Goal: Information Seeking & Learning: Learn about a topic

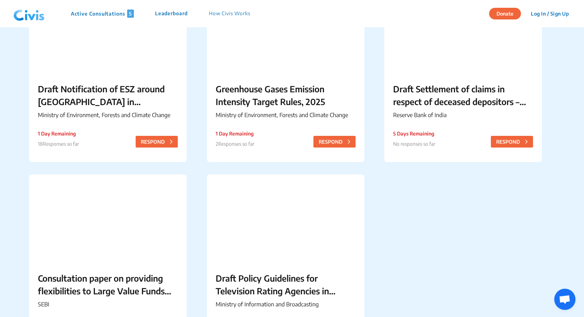
scroll to position [104, 0]
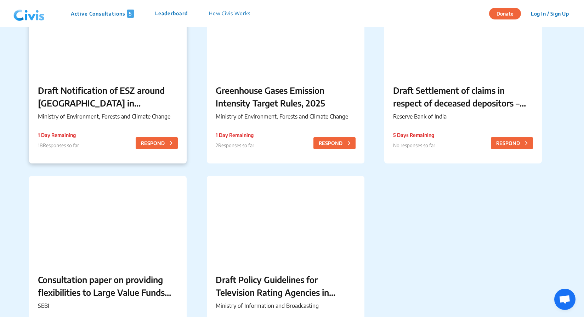
click at [132, 104] on p "Draft Notification of ESZ around [GEOGRAPHIC_DATA] in [GEOGRAPHIC_DATA]" at bounding box center [108, 96] width 140 height 25
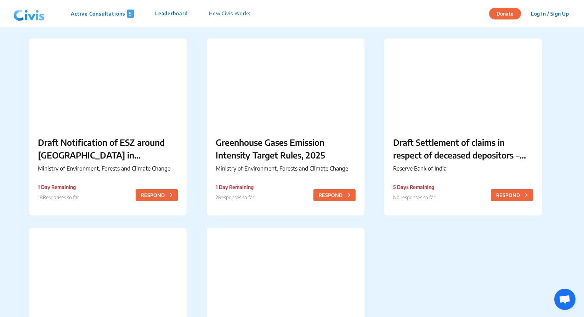
scroll to position [36, 0]
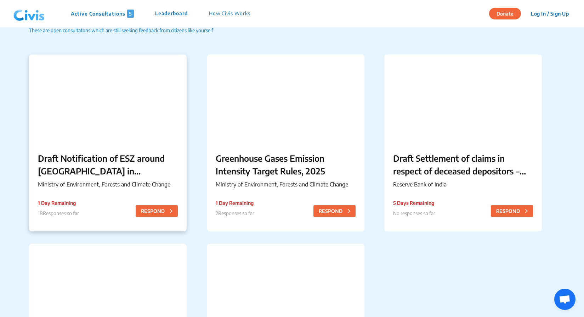
click at [57, 204] on p "1 Day Remaining" at bounding box center [58, 202] width 41 height 7
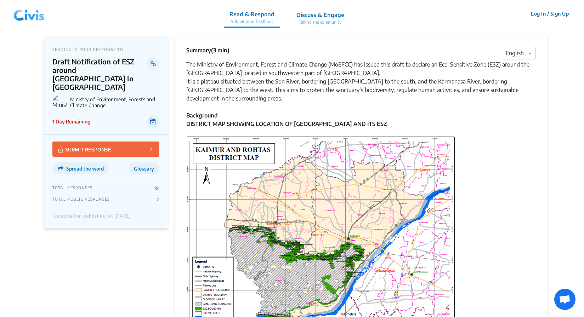
click at [154, 119] on icon at bounding box center [153, 122] width 6 height 6
click at [311, 86] on div "It is a plateau situated between the Son River, bordering [GEOGRAPHIC_DATA] to …" at bounding box center [361, 89] width 350 height 25
